Goal: Task Accomplishment & Management: Manage account settings

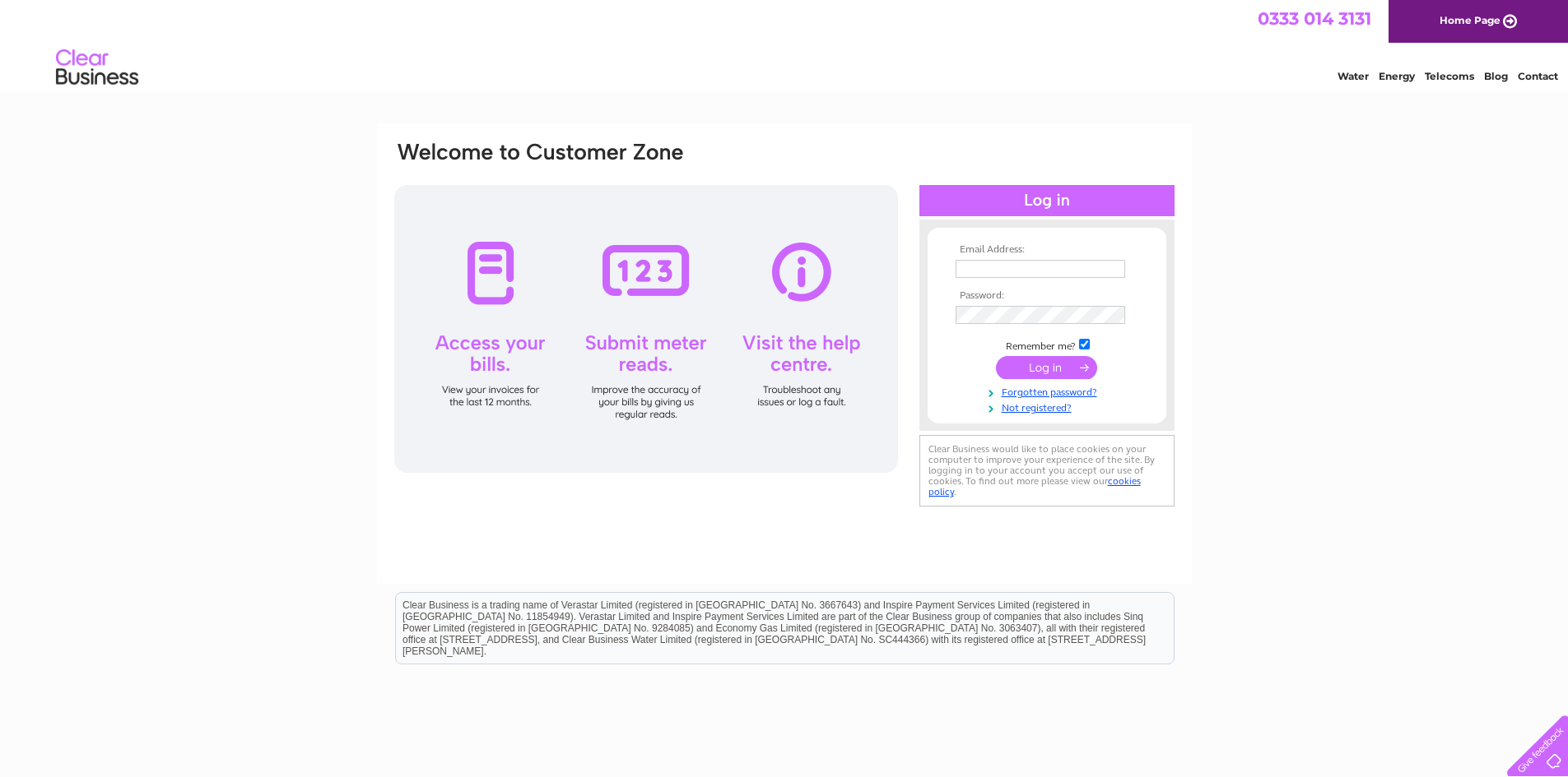
type input "[EMAIL_ADDRESS][DOMAIN_NAME]"
click at [1035, 361] on input "submit" at bounding box center [1046, 367] width 102 height 23
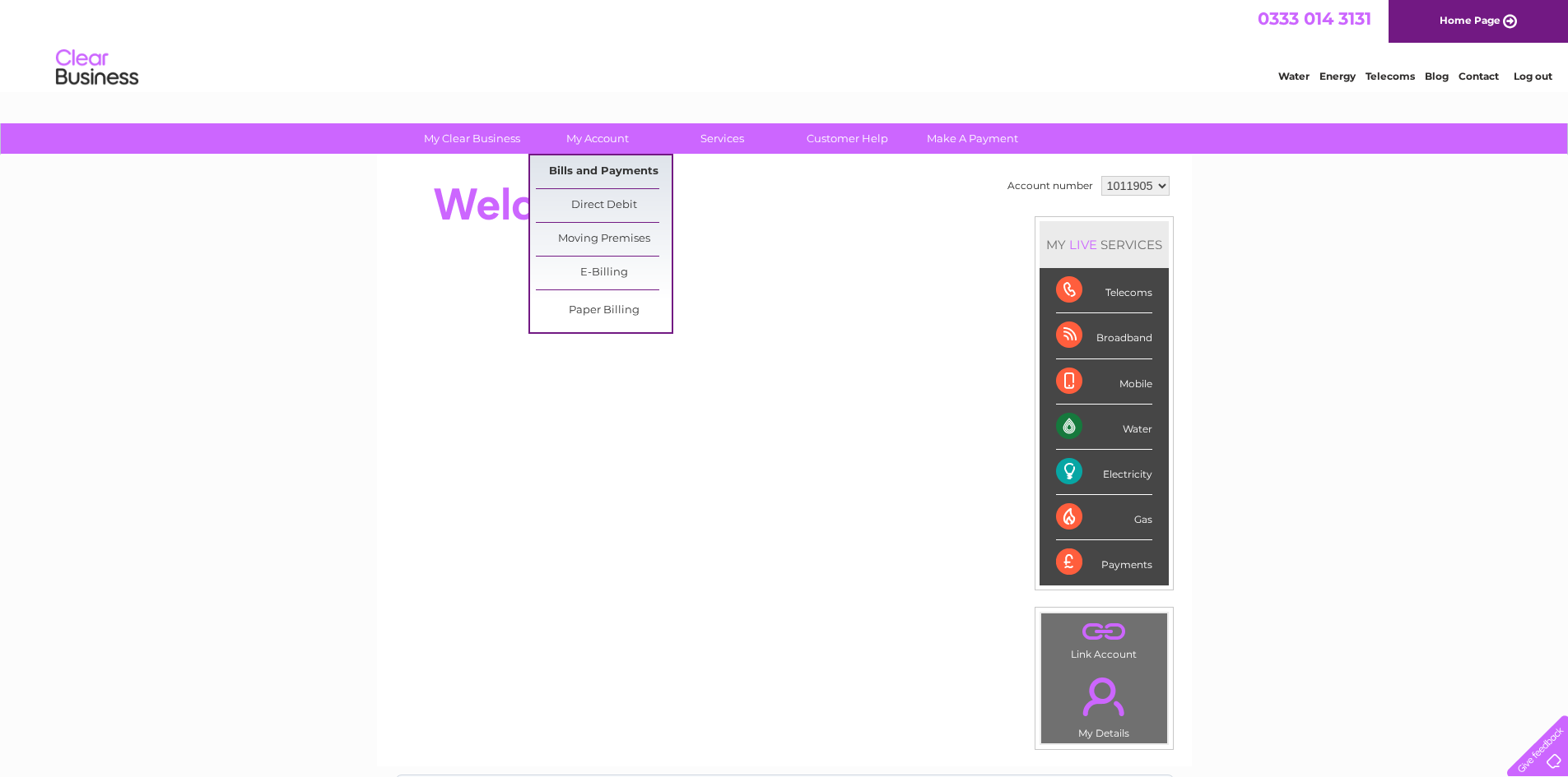
click at [593, 172] on link "Bills and Payments" at bounding box center [603, 171] width 136 height 33
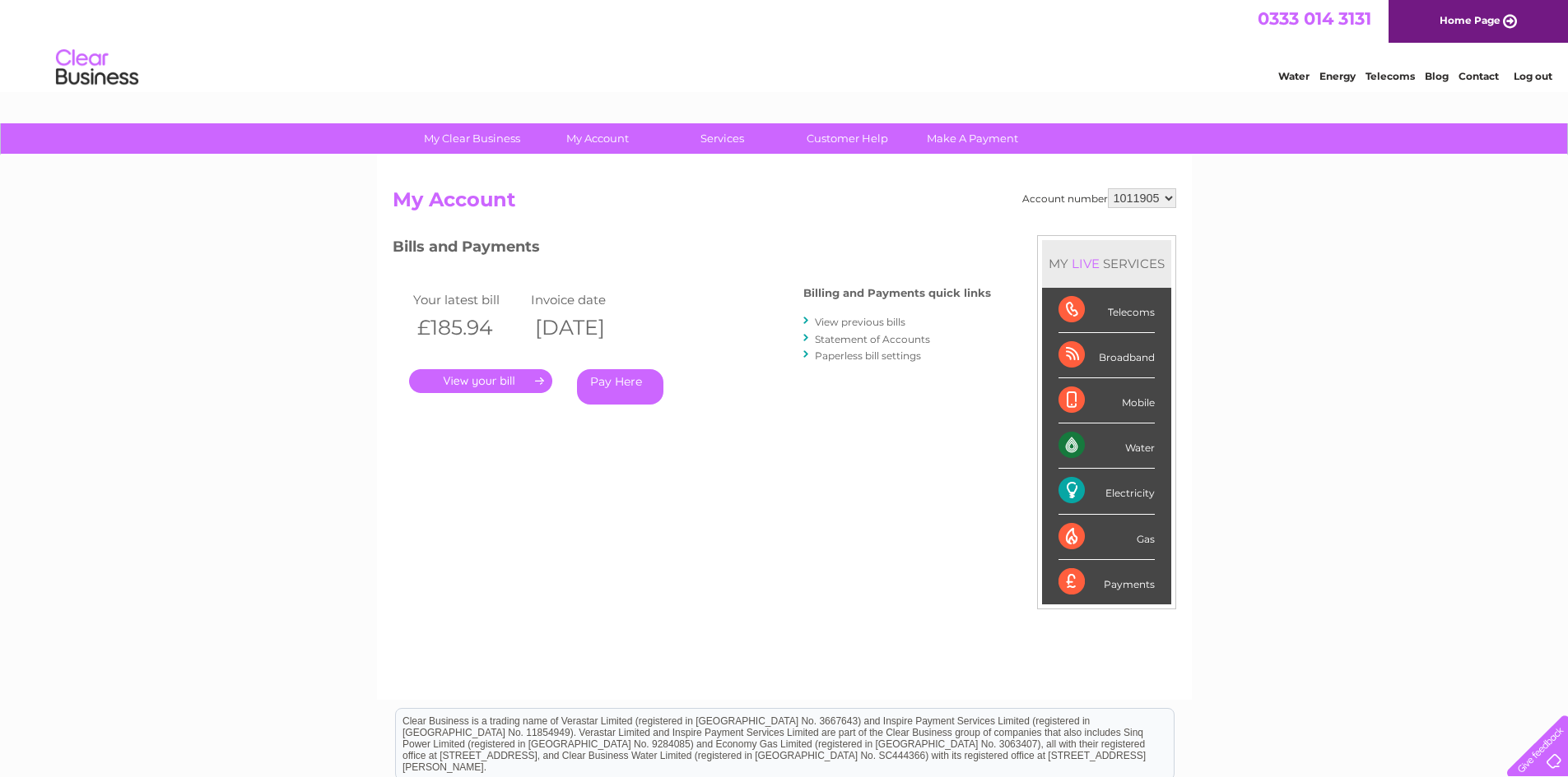
click at [472, 381] on link "." at bounding box center [481, 381] width 143 height 24
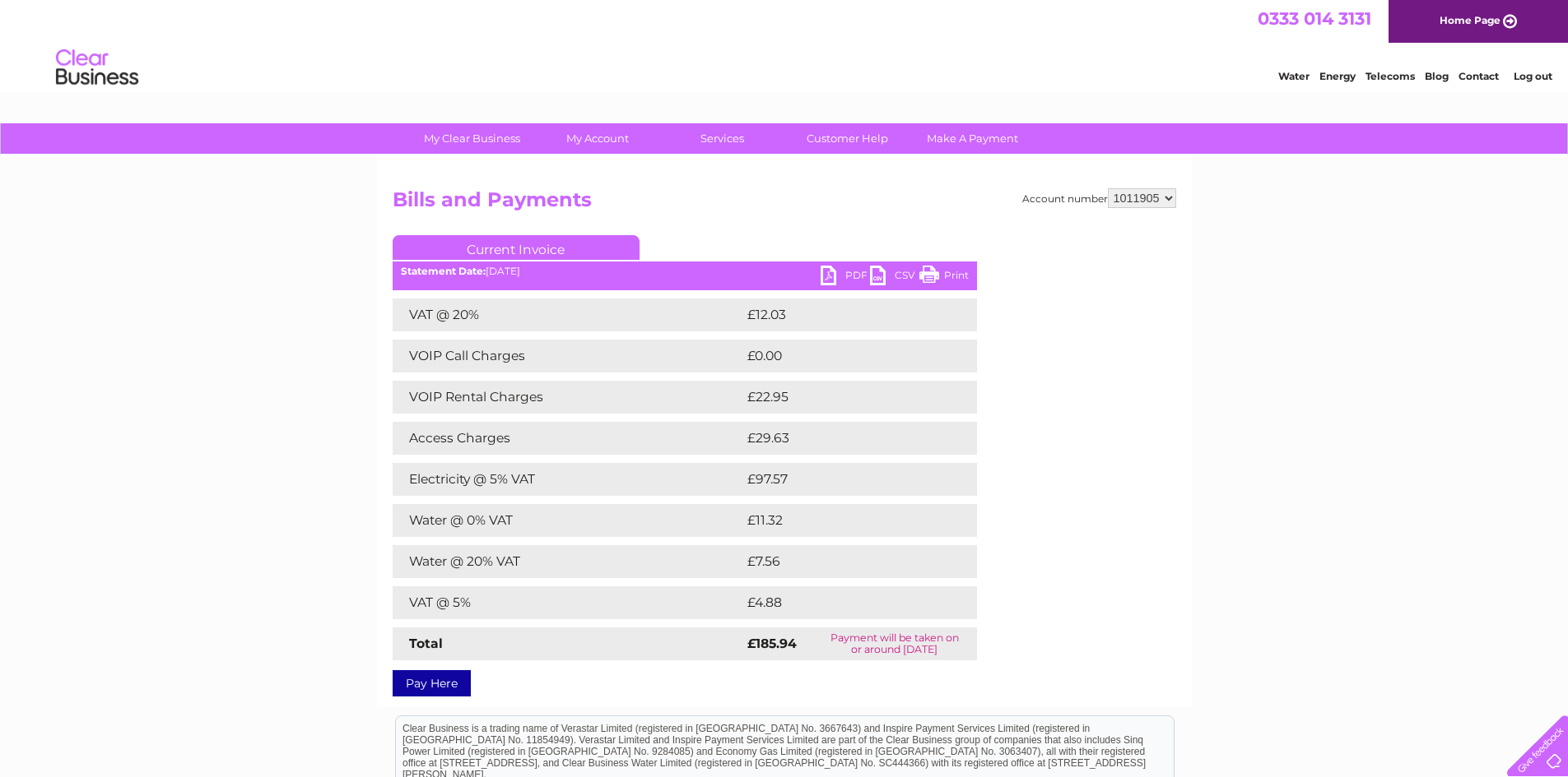
click at [829, 275] on link "PDF" at bounding box center [845, 277] width 49 height 24
